Goal: Task Accomplishment & Management: Manage account settings

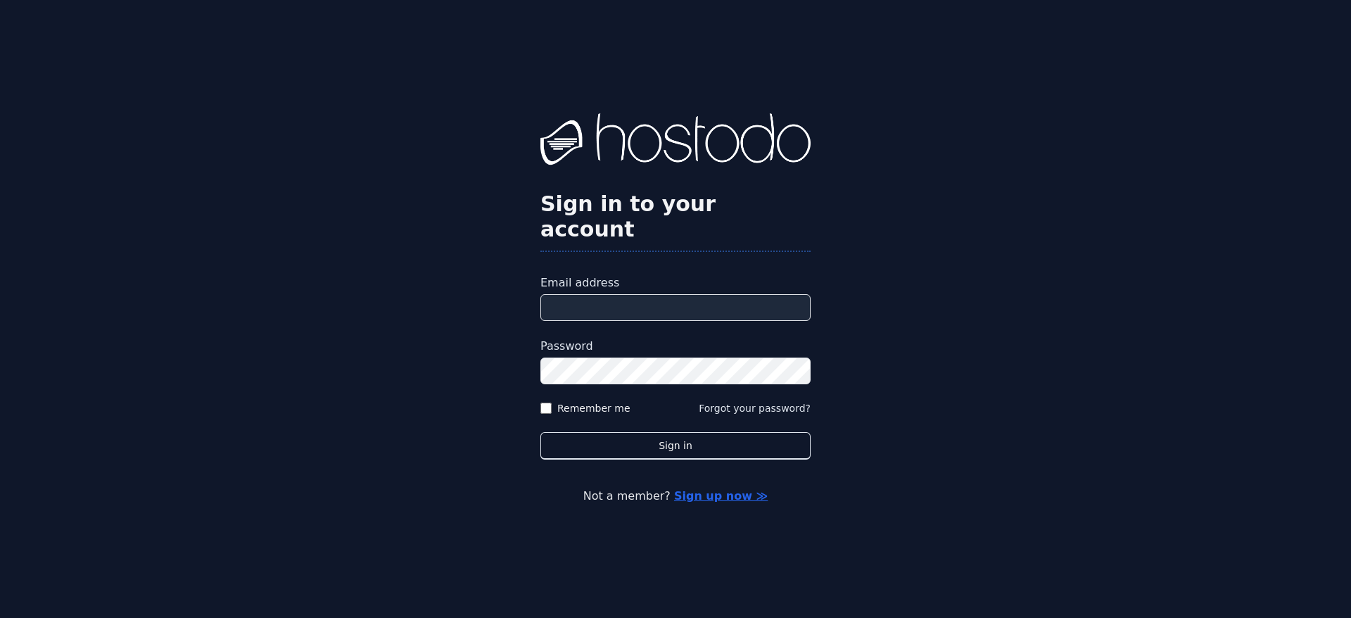
click at [757, 305] on input "Email address" at bounding box center [676, 307] width 270 height 27
type input "**********"
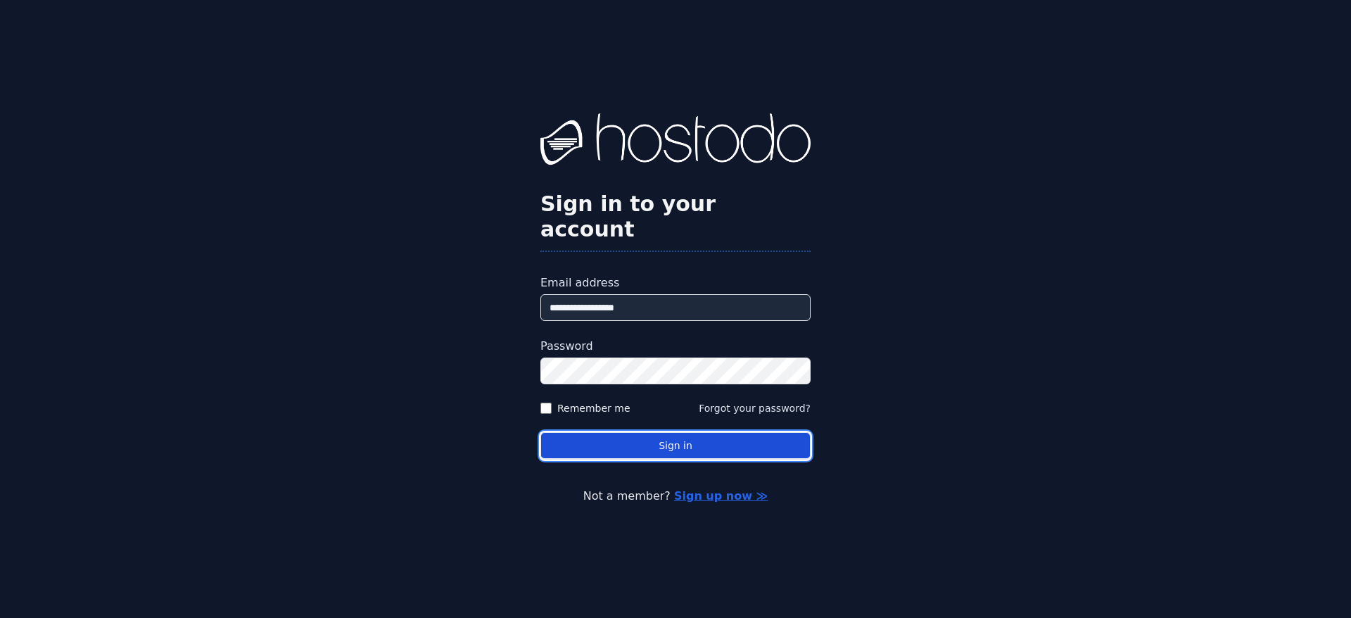
click at [663, 438] on button "Sign in" at bounding box center [676, 445] width 270 height 27
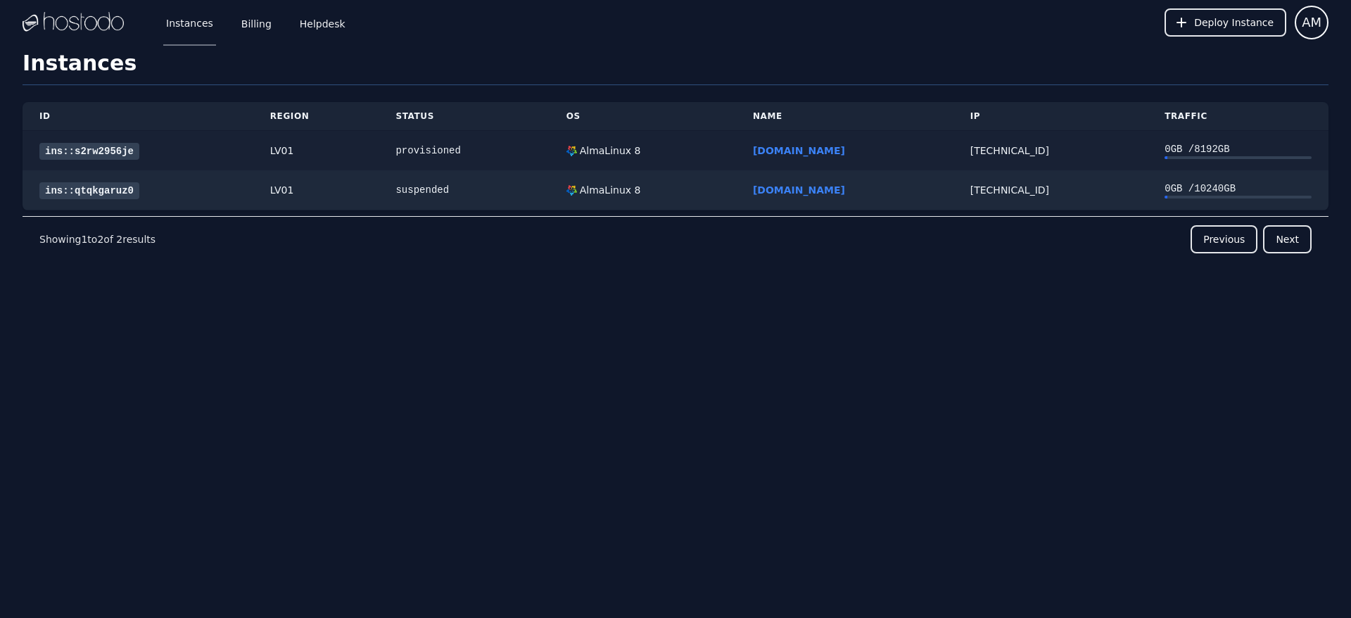
click at [106, 148] on link "ins::s2rw2956je" at bounding box center [89, 151] width 100 height 17
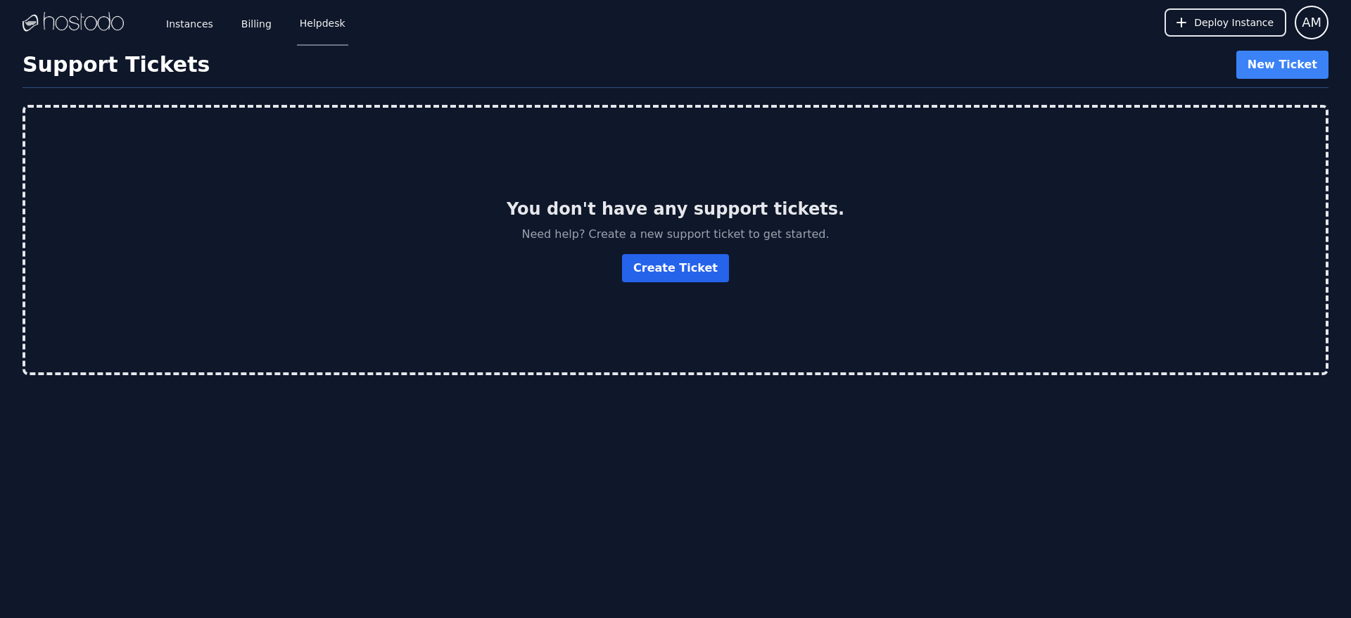
click at [700, 271] on button "Create Ticket" at bounding box center [675, 268] width 107 height 28
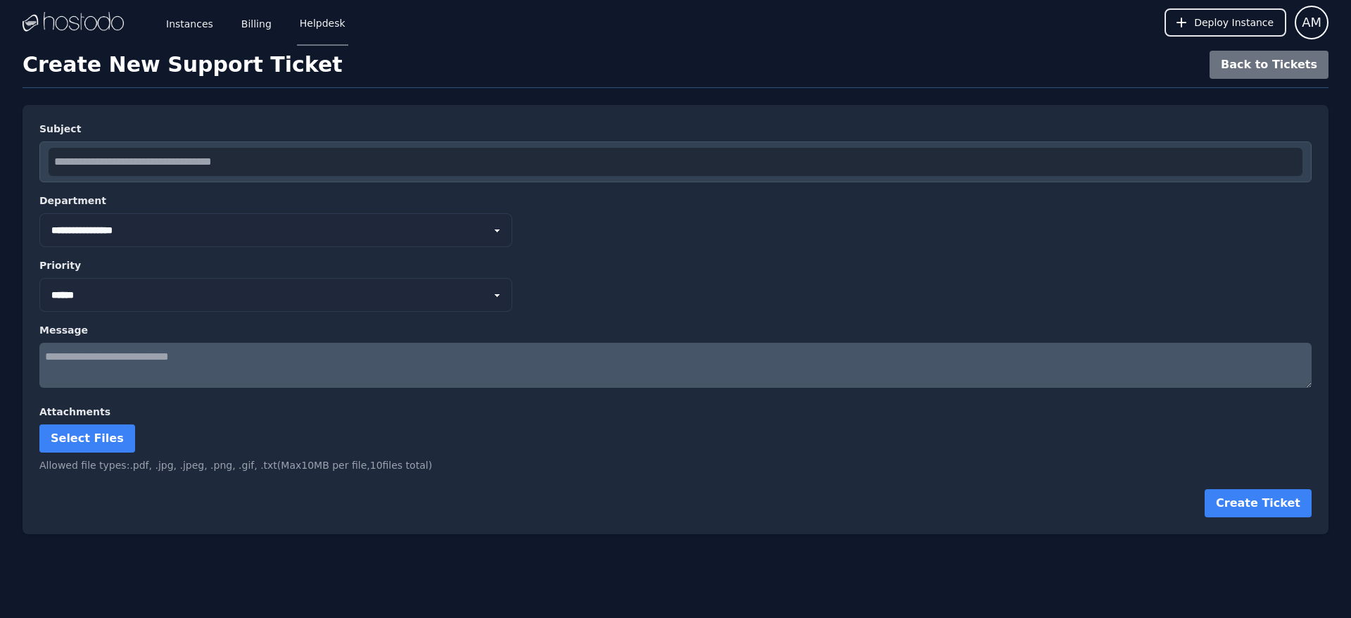
click at [391, 215] on select "**********" at bounding box center [275, 230] width 473 height 34
click at [410, 289] on select "*** ****** **** ********" at bounding box center [275, 295] width 473 height 34
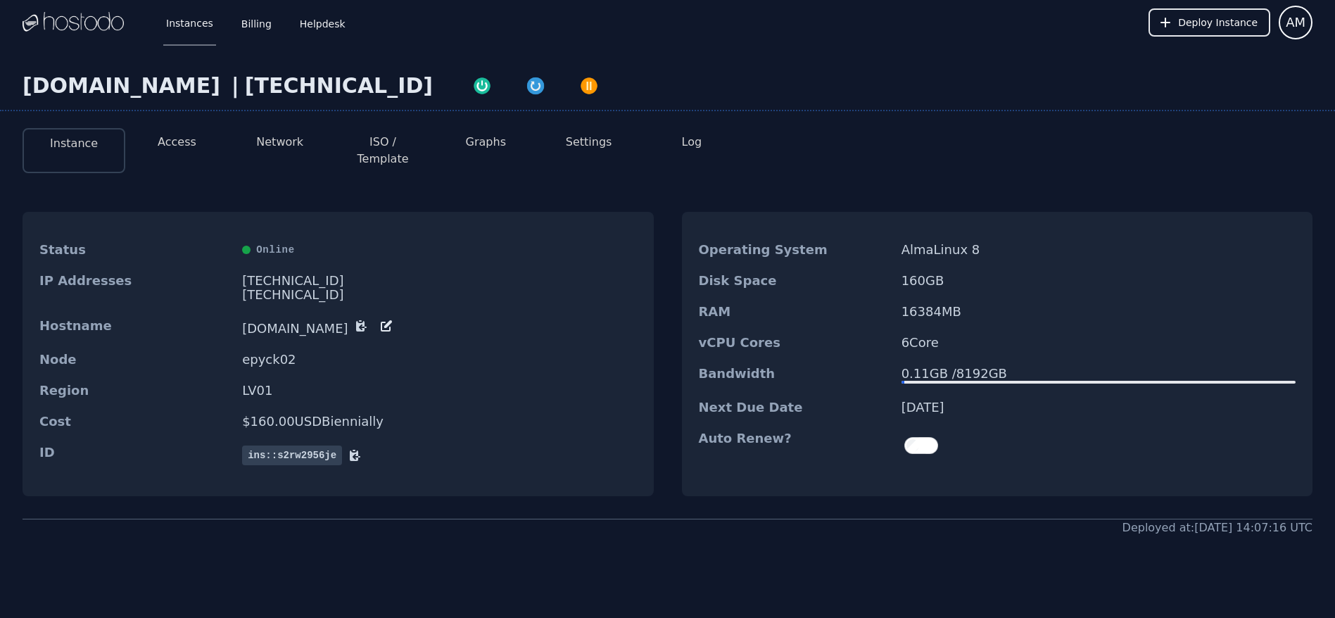
click at [481, 141] on button "Graphs" at bounding box center [486, 142] width 40 height 17
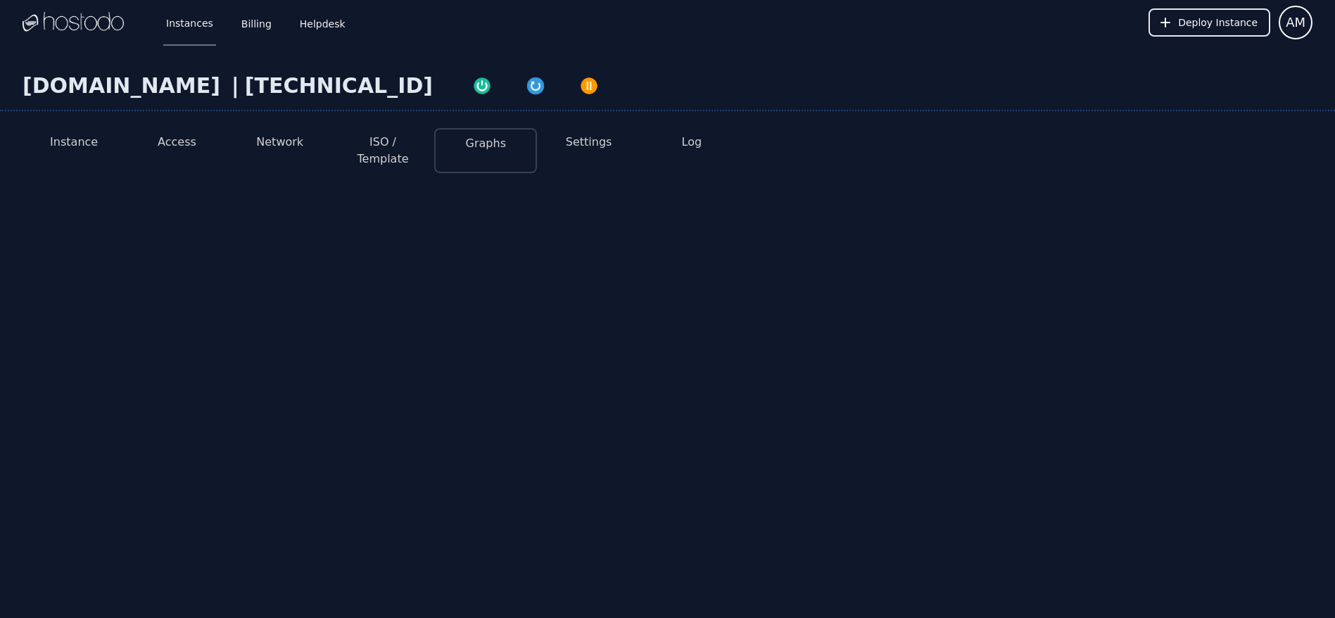
select select "***"
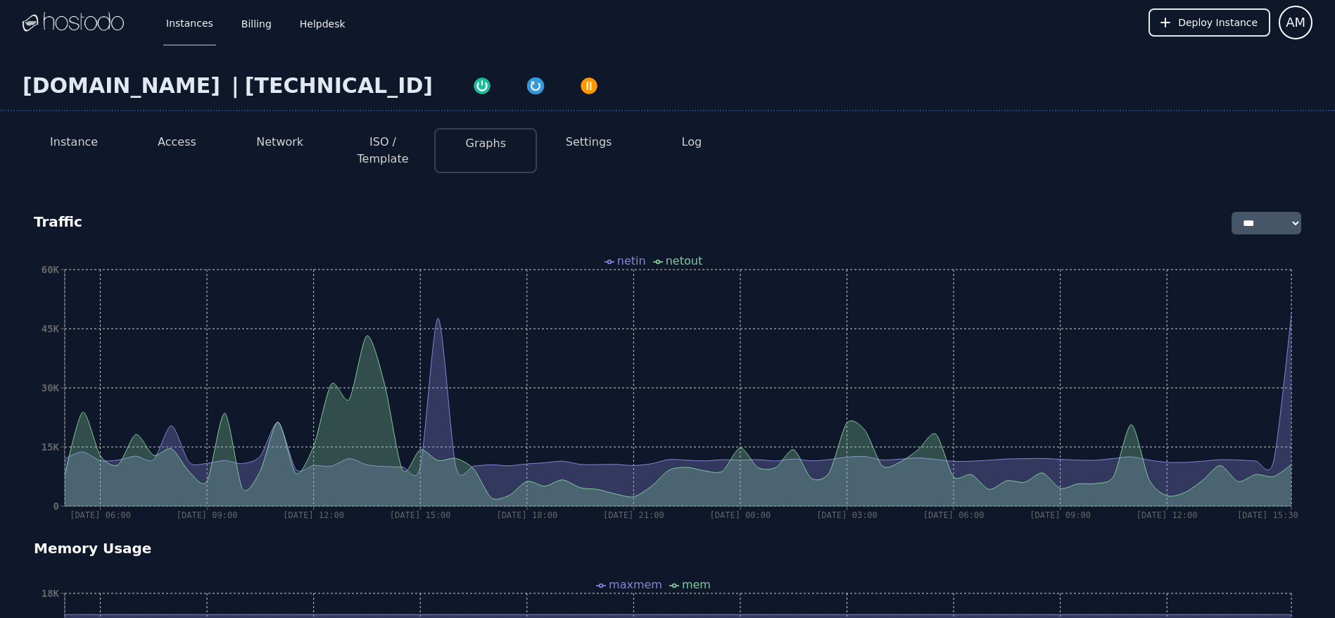
click at [293, 140] on button "Network" at bounding box center [279, 142] width 47 height 17
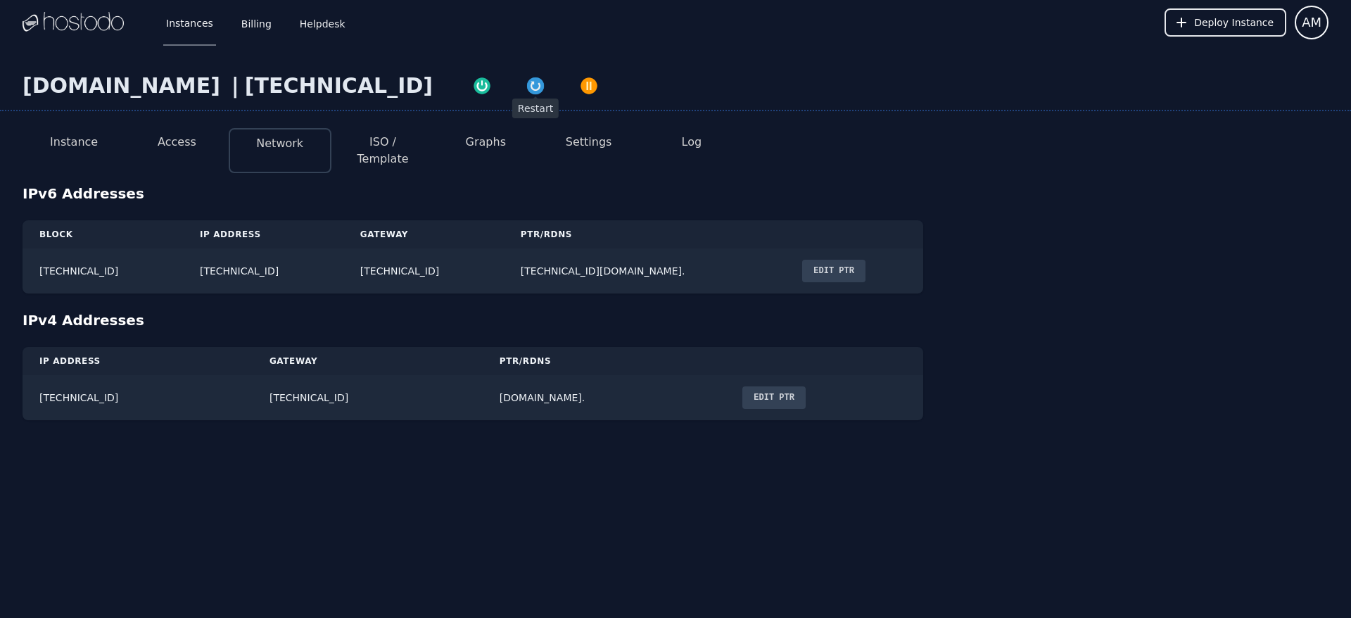
click at [526, 90] on img "button" at bounding box center [536, 86] width 20 height 20
click at [177, 146] on button "Access" at bounding box center [177, 142] width 39 height 17
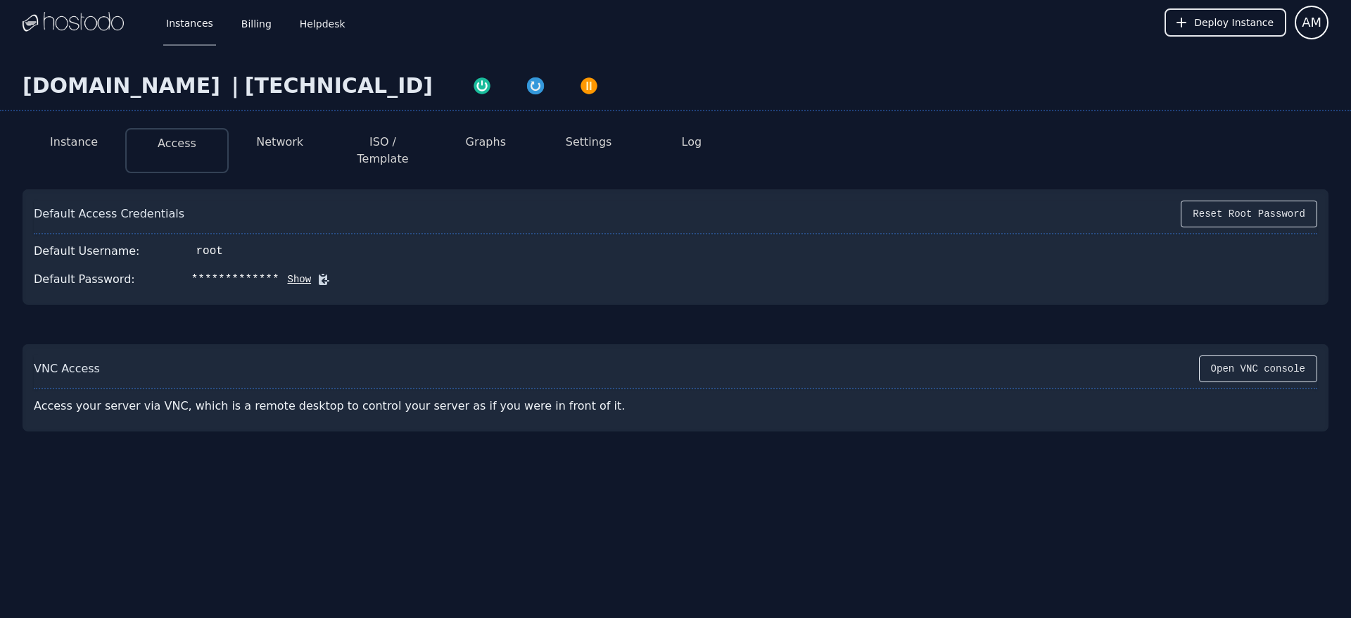
click at [80, 143] on button "Instance" at bounding box center [74, 142] width 48 height 17
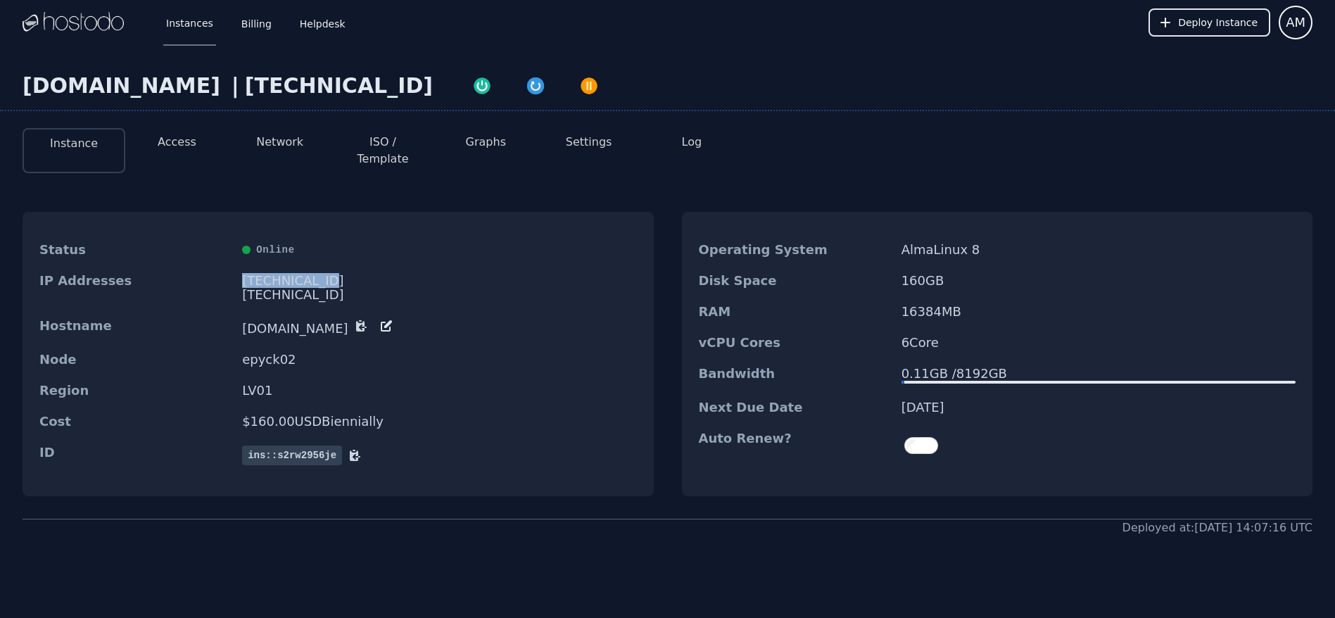
click at [298, 274] on div "158.51.124.76" at bounding box center [439, 281] width 394 height 14
click at [526, 521] on div "Deployed at: 04/12/2025 14:07:16 UTC" at bounding box center [668, 527] width 1290 height 17
click at [348, 448] on icon at bounding box center [355, 455] width 14 height 14
click at [172, 139] on button "Access" at bounding box center [177, 142] width 39 height 17
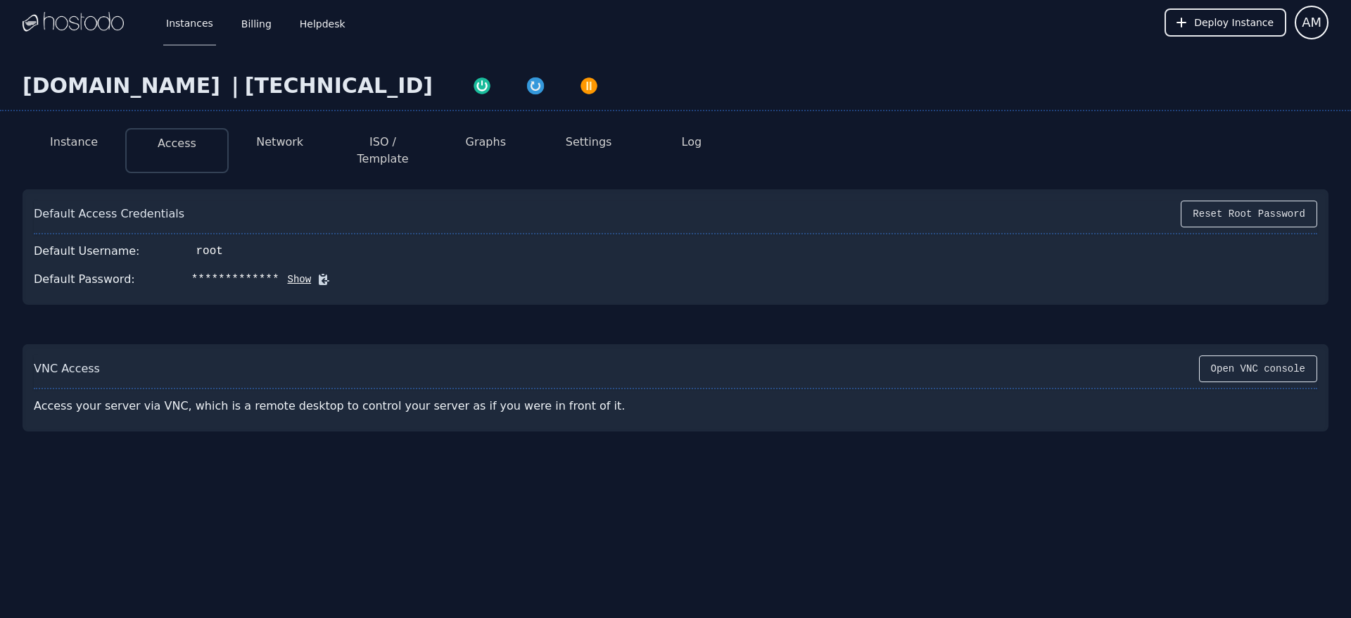
click at [279, 272] on button "Show" at bounding box center [295, 279] width 32 height 14
click at [339, 274] on icon at bounding box center [344, 279] width 11 height 11
click at [1298, 23] on button "AM" at bounding box center [1312, 23] width 34 height 34
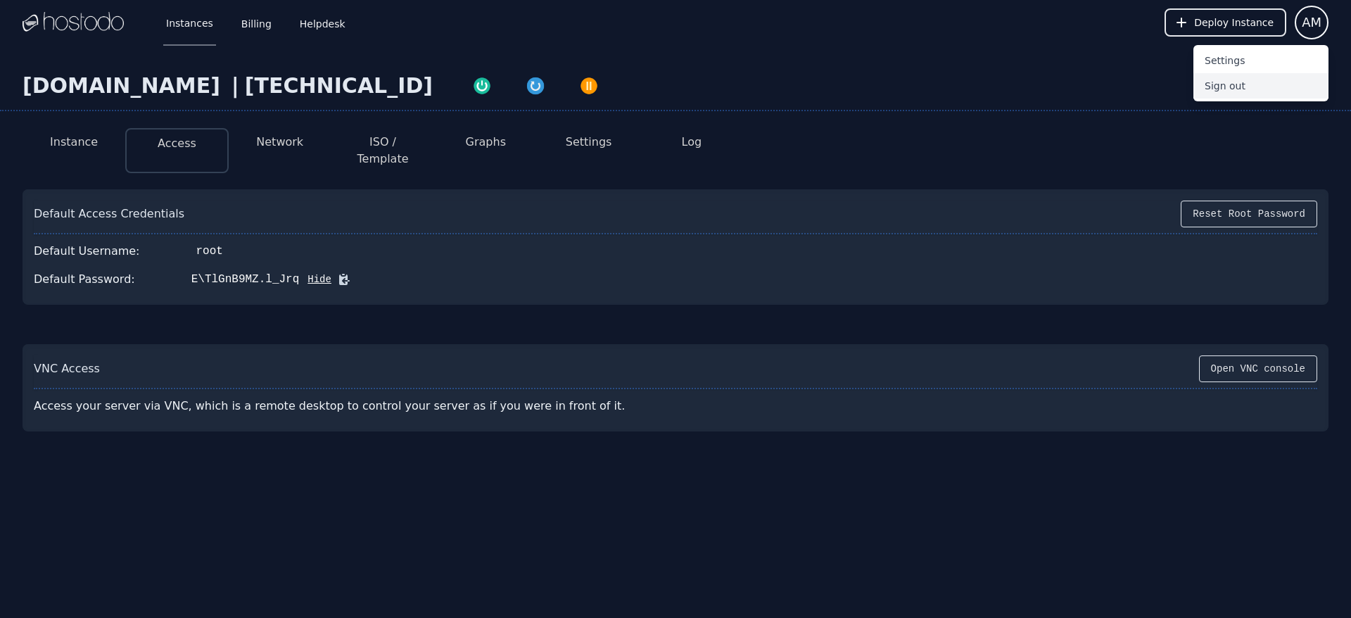
click at [1236, 91] on button "Sign out" at bounding box center [1261, 85] width 135 height 25
